Goal: Complete application form: Complete application form

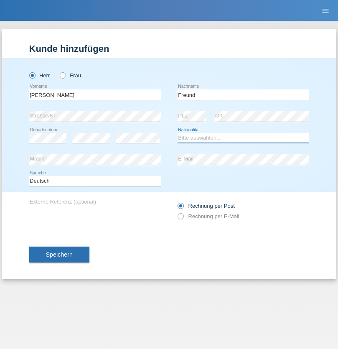
select select "CH"
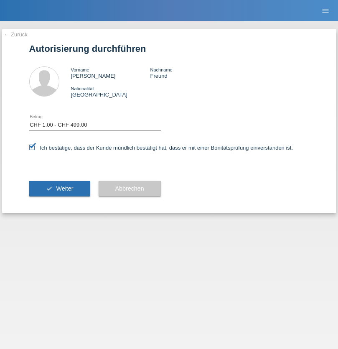
select select "1"
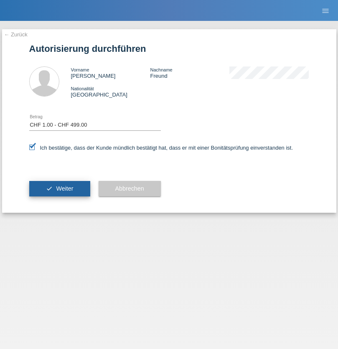
click at [59, 189] on span "Weiter" at bounding box center [64, 188] width 17 height 7
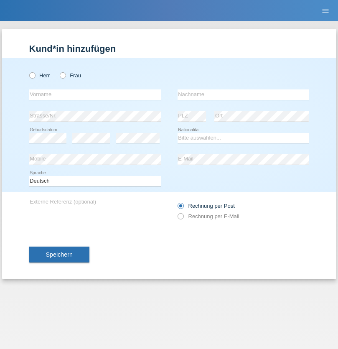
radio input "true"
click at [95, 94] on input "text" at bounding box center [95, 94] width 132 height 10
type input "[PERSON_NAME]"
click at [243, 94] on input "text" at bounding box center [244, 94] width 132 height 10
type input "Freund"
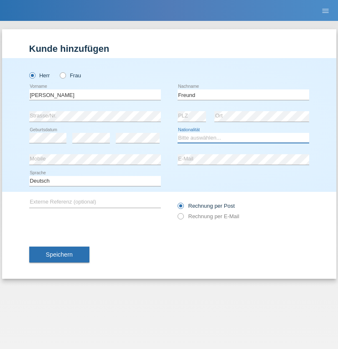
select select "CH"
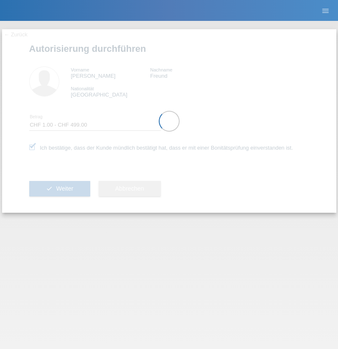
select select "1"
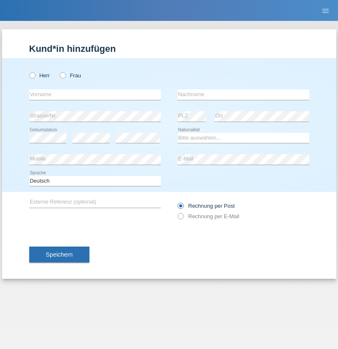
radio input "true"
click at [95, 94] on input "text" at bounding box center [95, 94] width 132 height 10
type input "Bruno"
click at [243, 94] on input "text" at bounding box center [244, 94] width 132 height 10
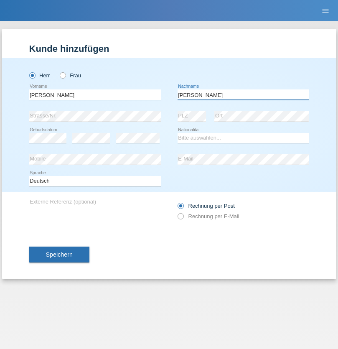
type input "Teixeira"
select select "PT"
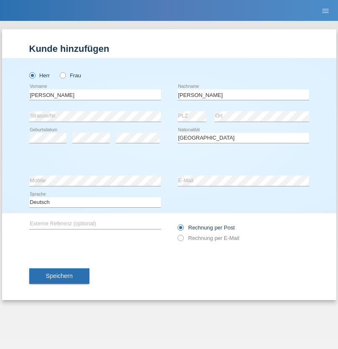
select select "C"
select select "01"
select select "2013"
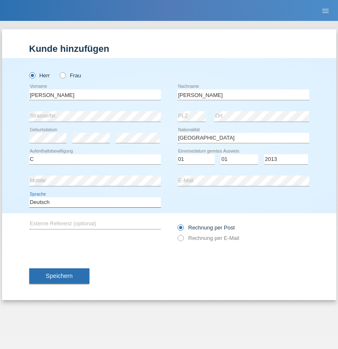
select select "en"
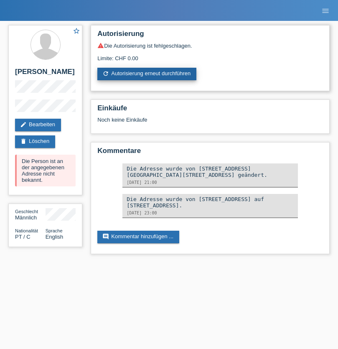
click at [148, 74] on link "refresh Autorisierung erneut durchführen" at bounding box center [146, 74] width 99 height 13
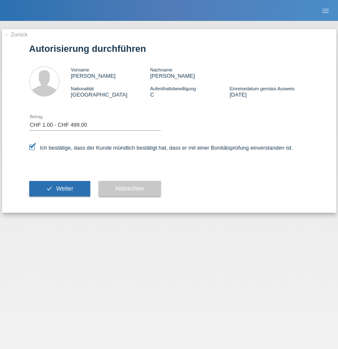
select select "1"
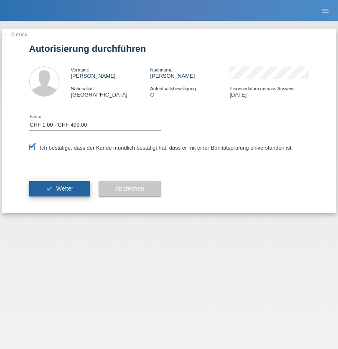
click at [59, 189] on span "Weiter" at bounding box center [64, 188] width 17 height 7
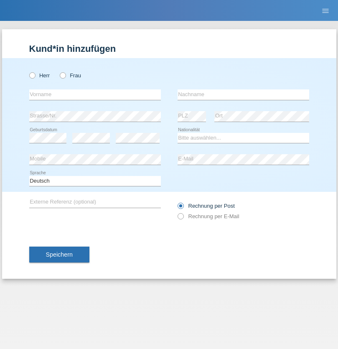
radio input "true"
click at [95, 94] on input "text" at bounding box center [95, 94] width 132 height 10
type input "Freddy"
click at [243, 94] on input "text" at bounding box center [244, 94] width 132 height 10
type input "Diaz"
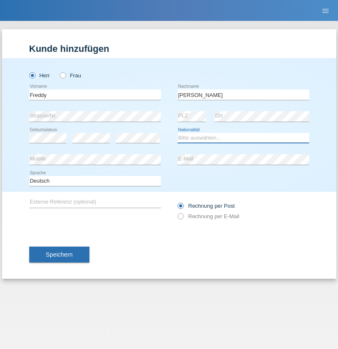
select select "CH"
